Goal: Check status: Check status

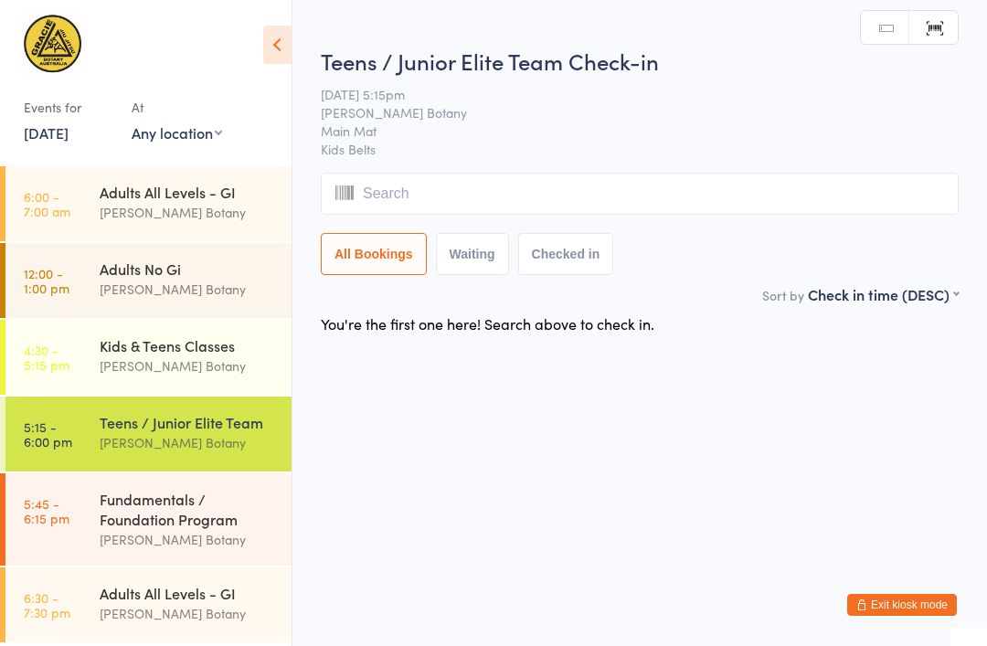
click at [158, 506] on div "Fundamentals / Foundation Program" at bounding box center [188, 509] width 176 height 40
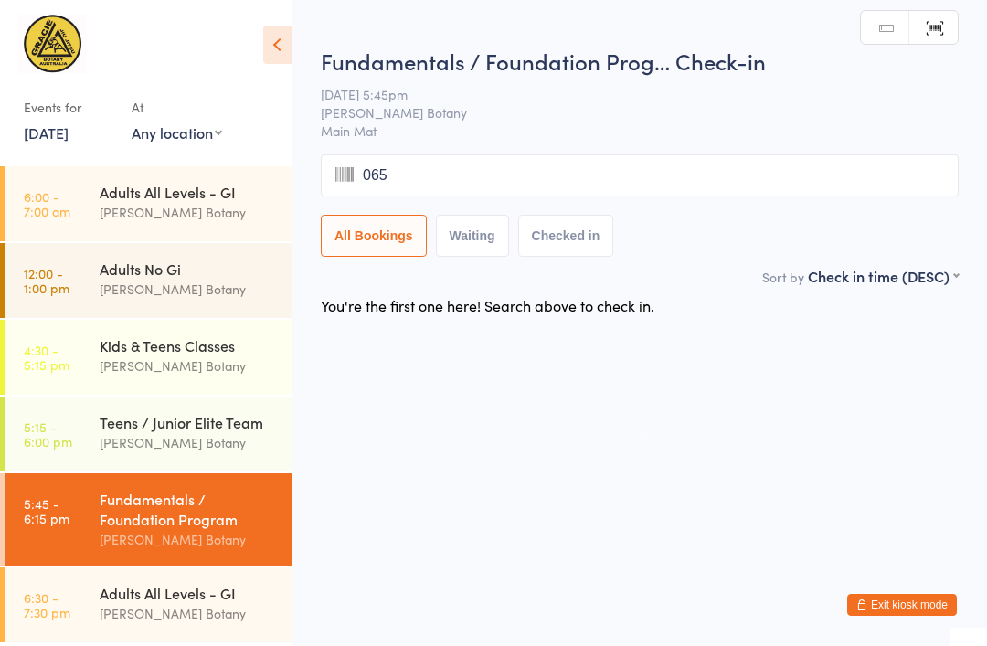
type input "0655"
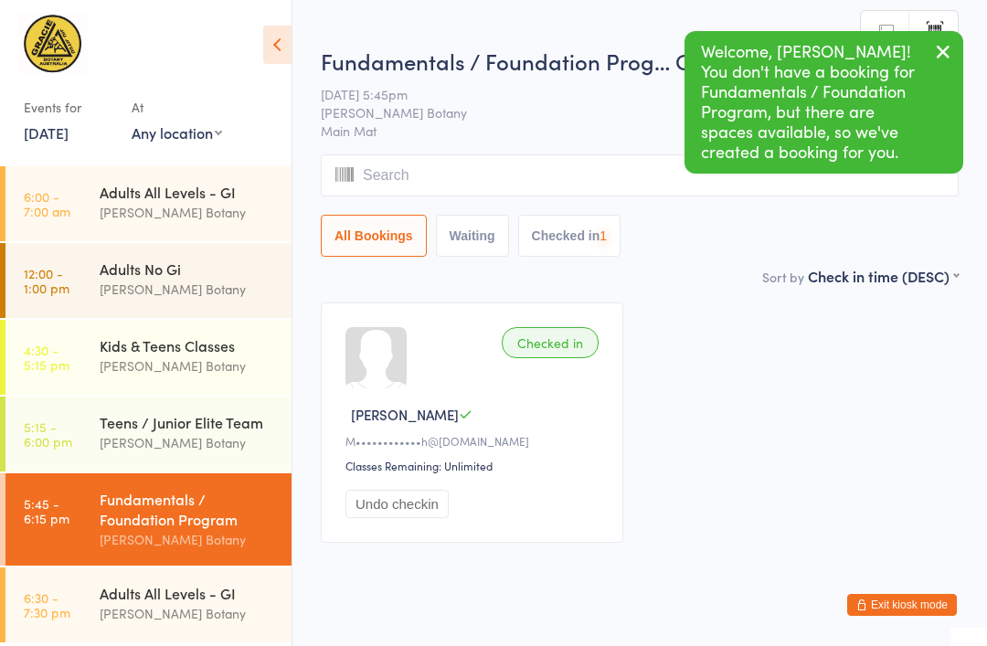
click at [108, 591] on div "Adults All Levels - GI" at bounding box center [188, 593] width 176 height 20
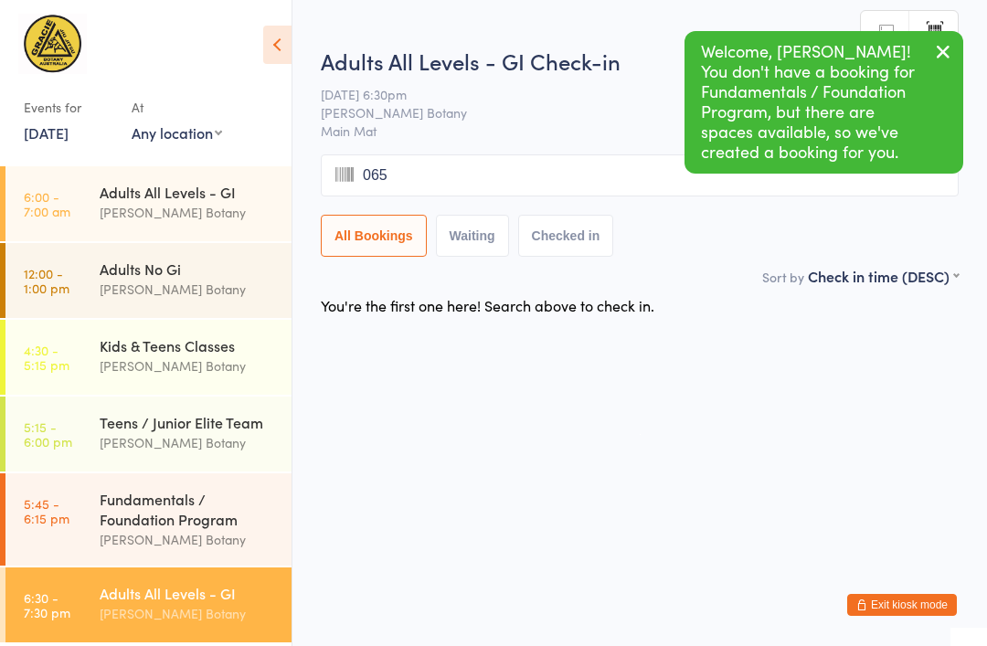
type input "0655"
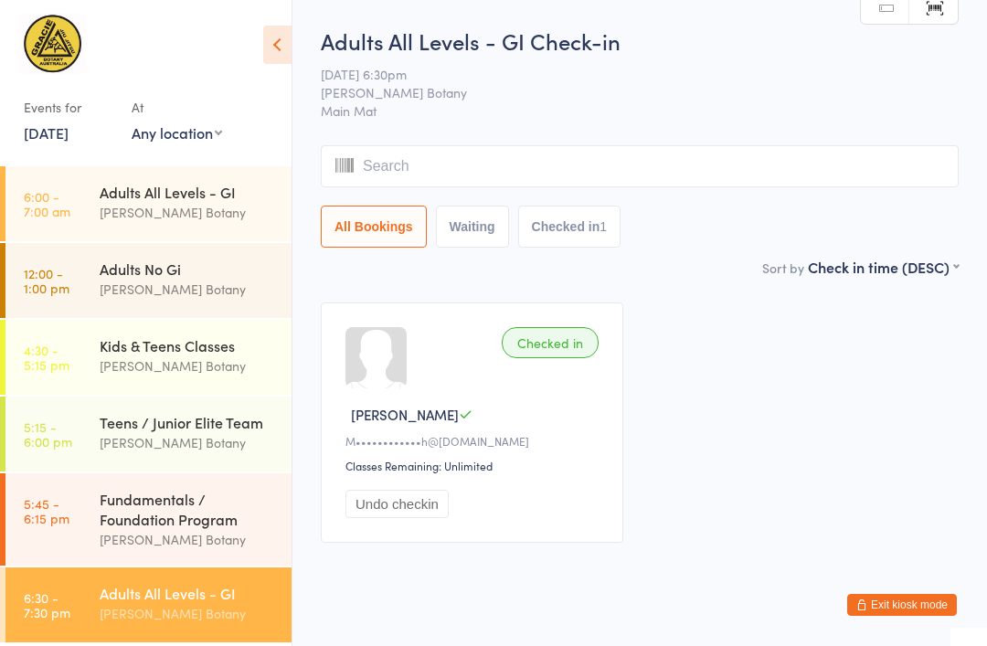
click at [154, 365] on div "[PERSON_NAME] Botany" at bounding box center [188, 366] width 176 height 21
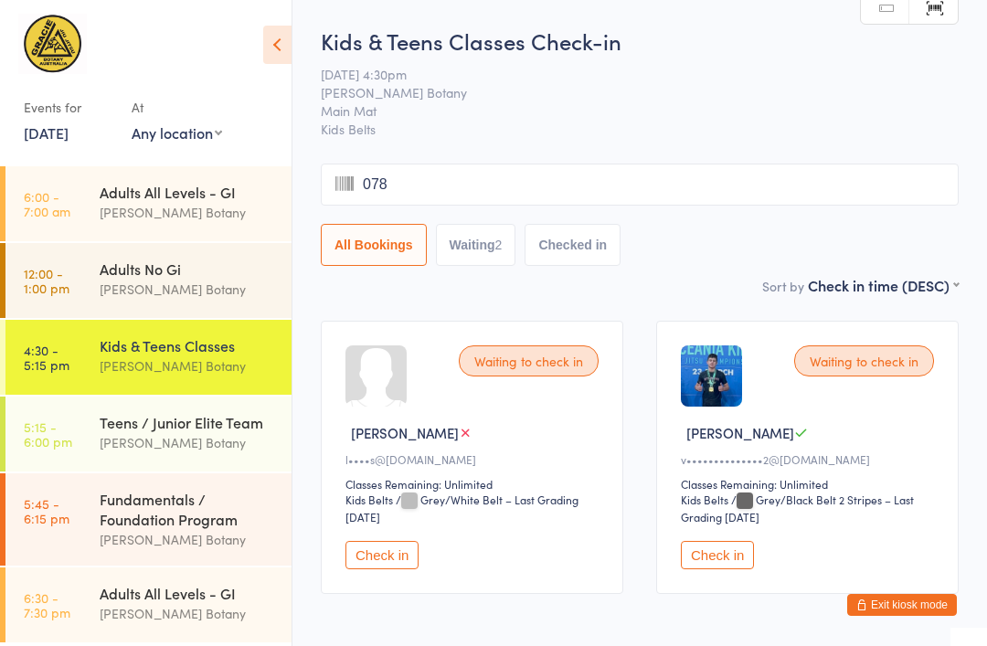
type input "0780"
type input "0925"
type input "0622"
type input "0762"
type input "9369999312220"
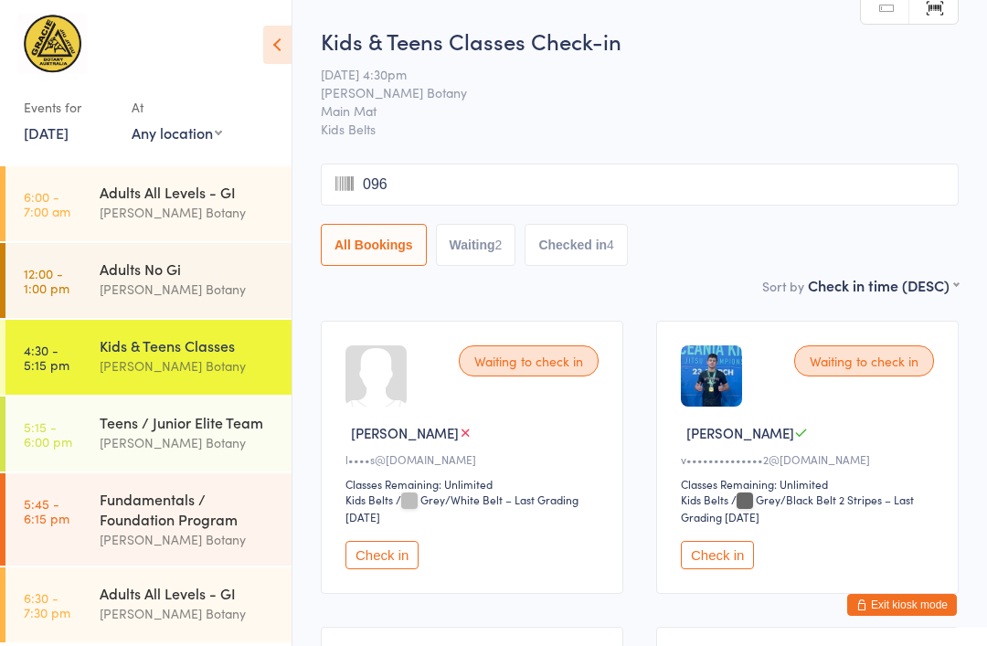
type input "0968"
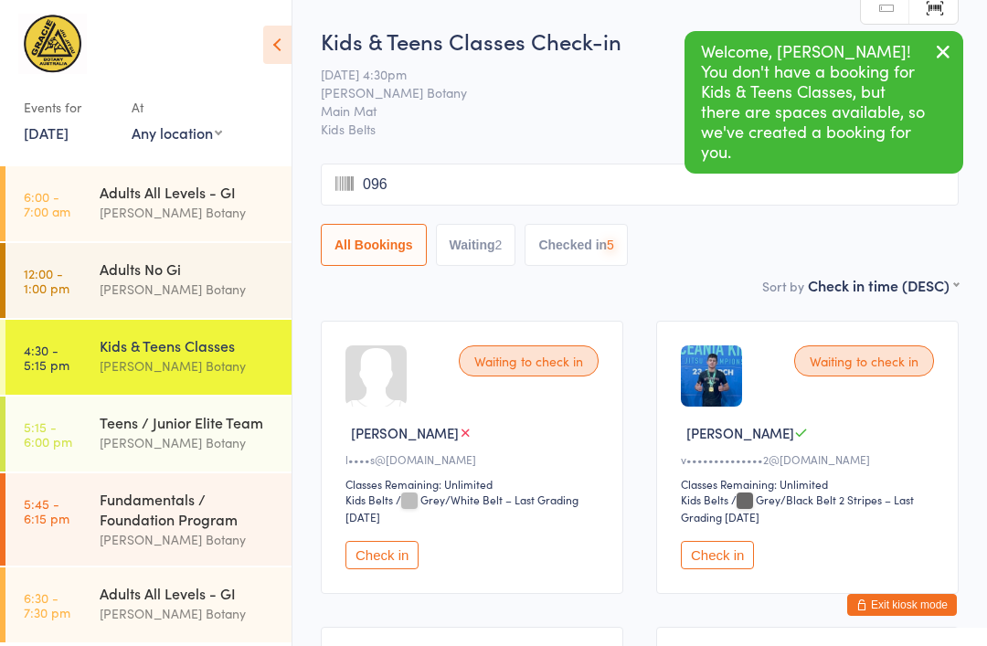
type input "0969"
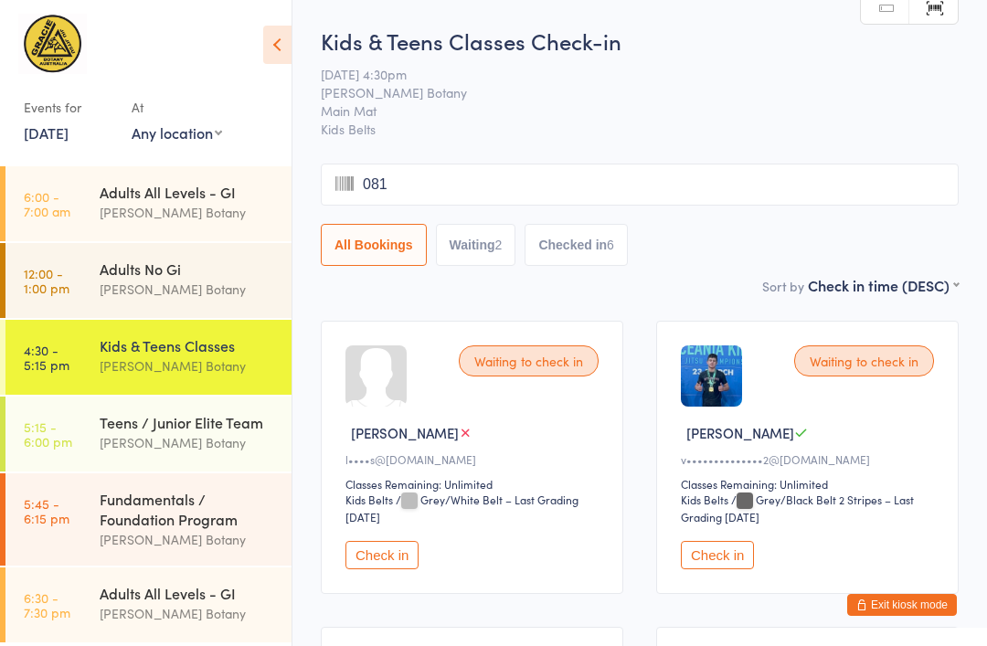
type input "0818"
type input "0972"
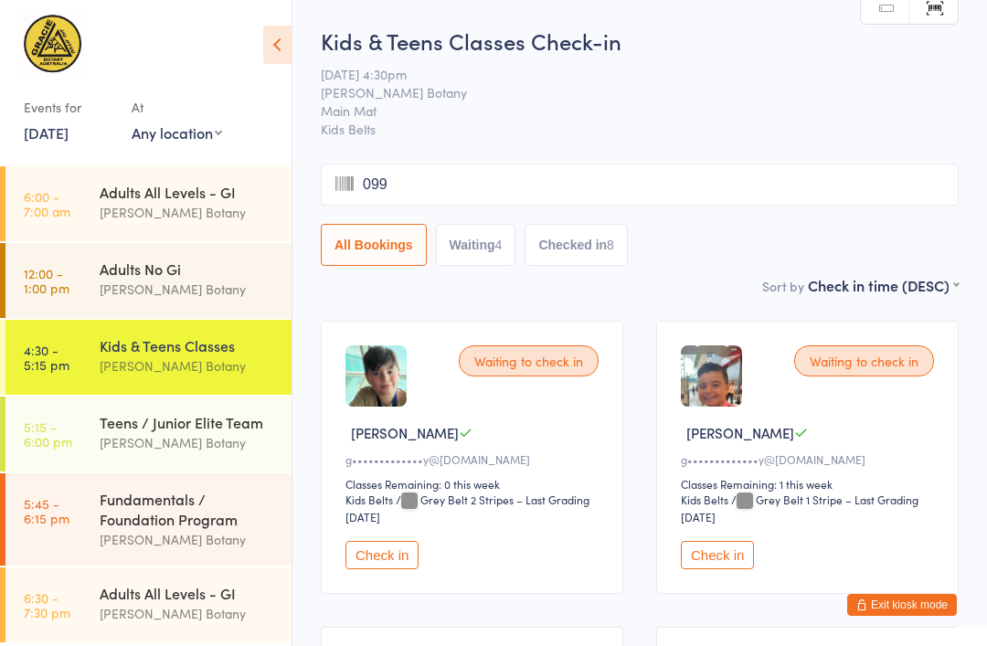
type input "0995"
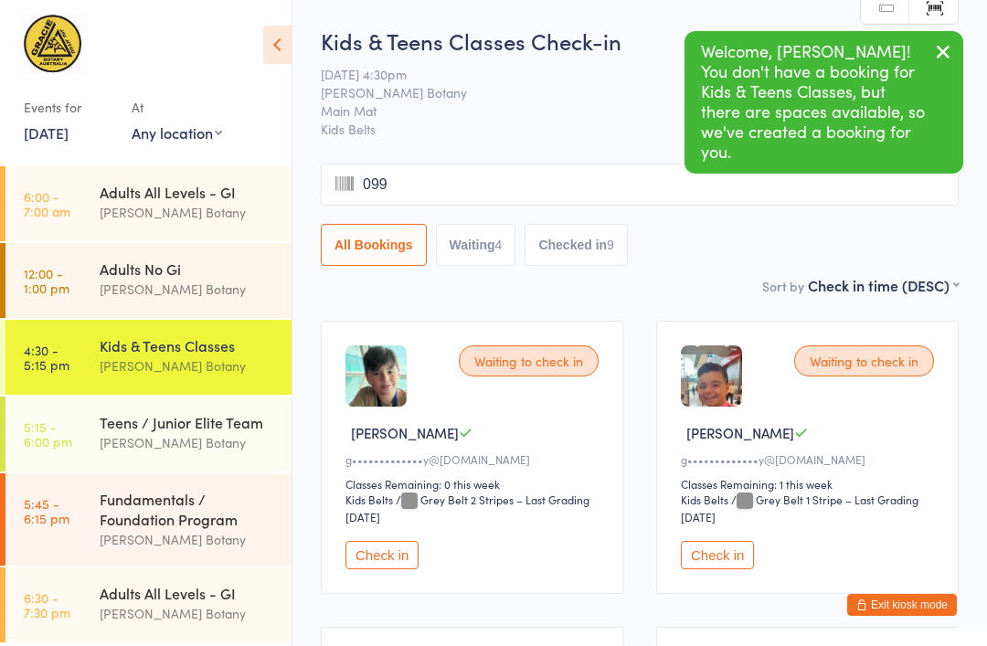
type input "0994"
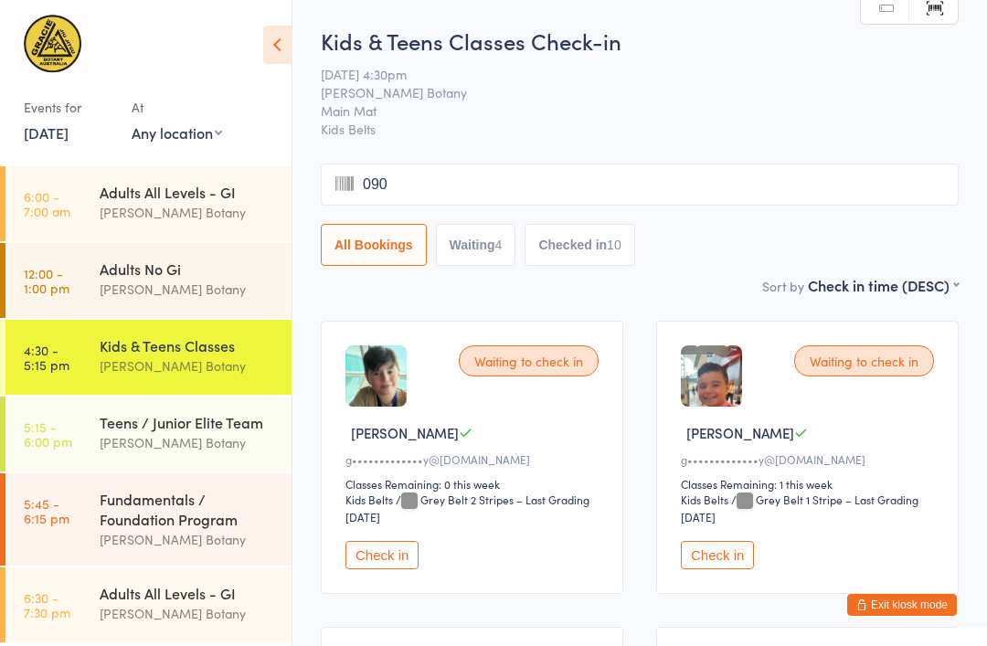
type input "0903"
type input "0950"
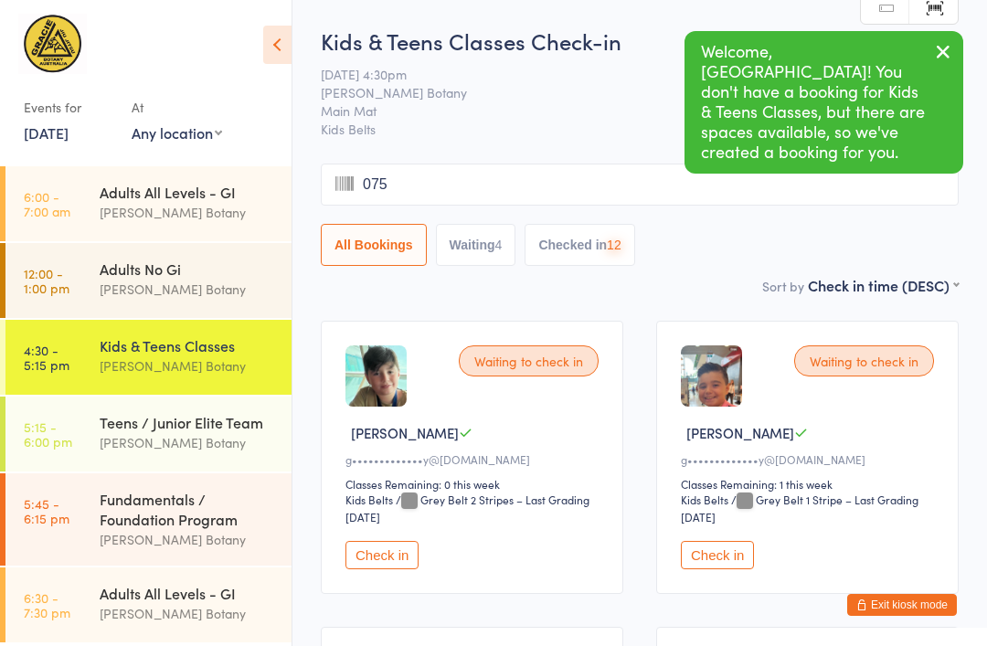
type input "0754"
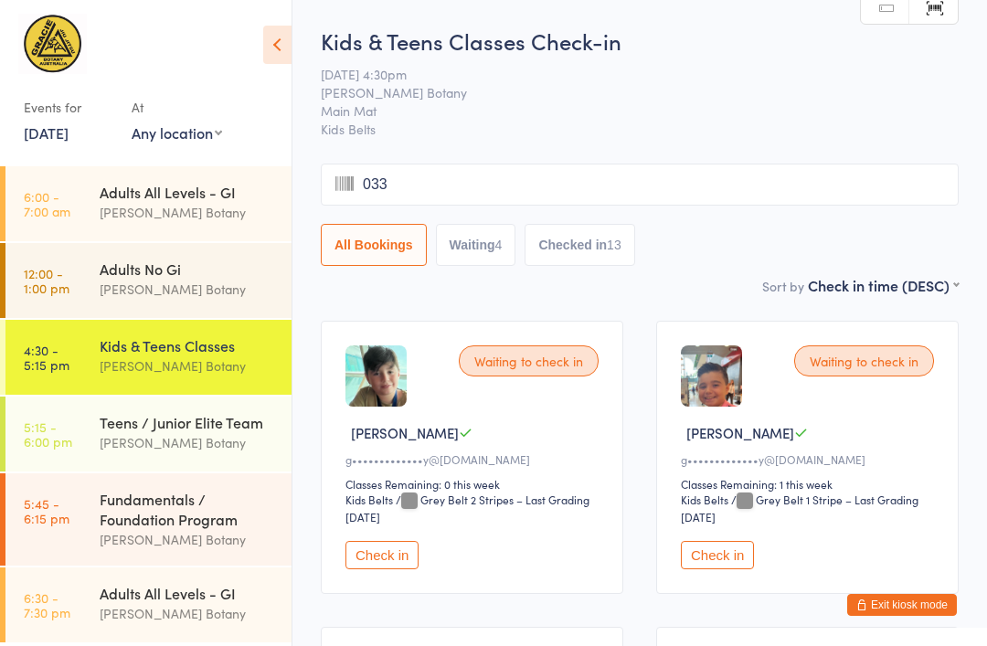
type input "0337"
type input "0960"
